Goal: Navigation & Orientation: Find specific page/section

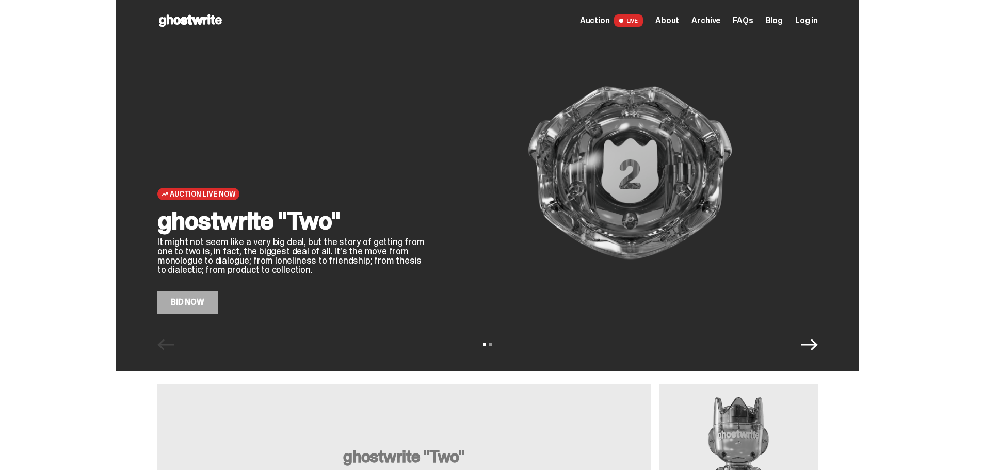
click at [673, 21] on span "About" at bounding box center [667, 21] width 24 height 8
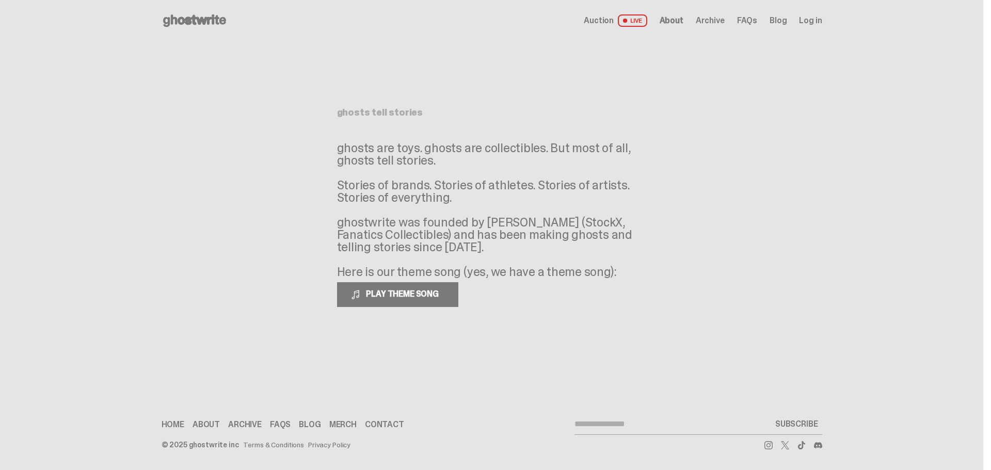
click at [606, 20] on span "Auction" at bounding box center [599, 21] width 30 height 8
